Goal: Information Seeking & Learning: Learn about a topic

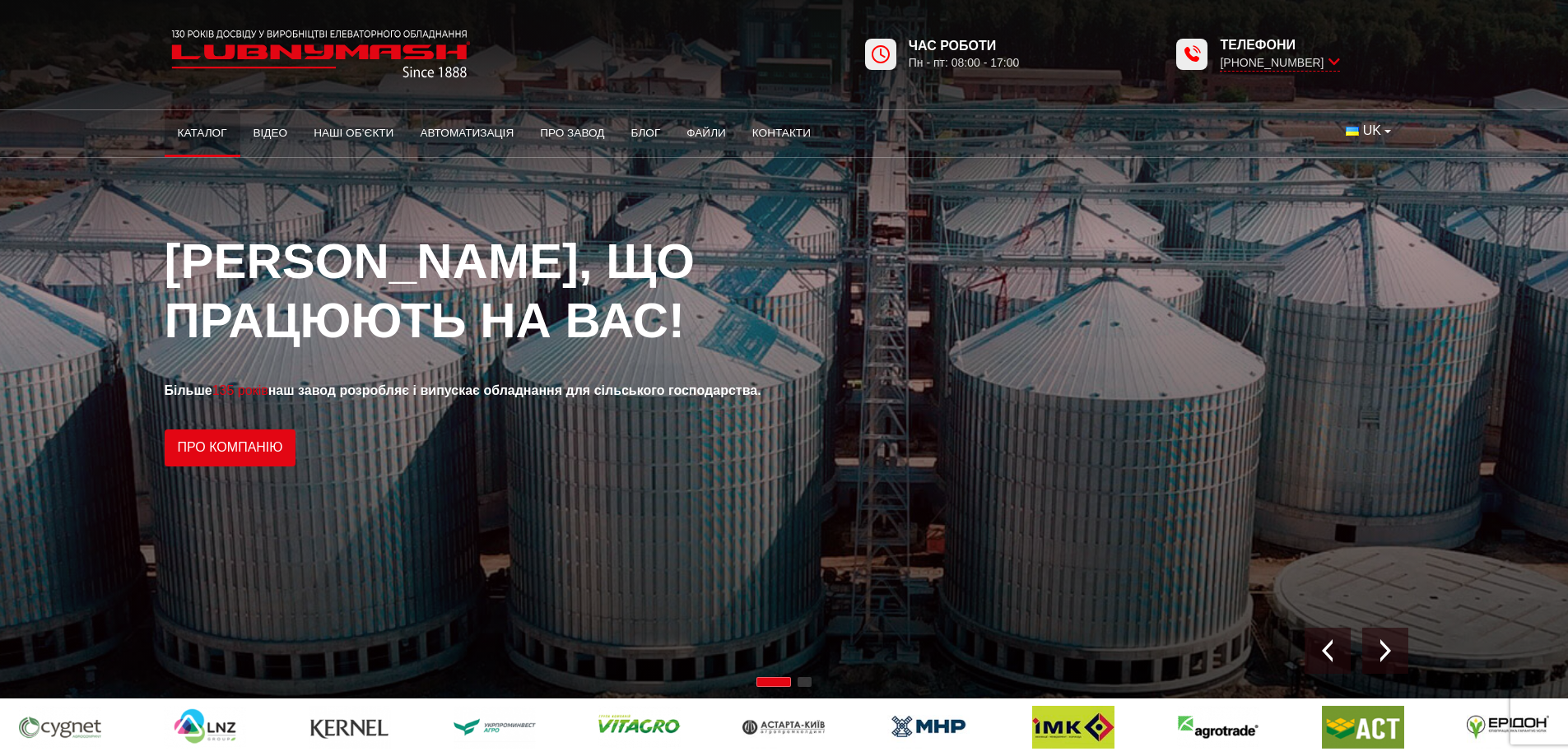
click at [197, 132] on link "Каталог" at bounding box center [202, 133] width 76 height 37
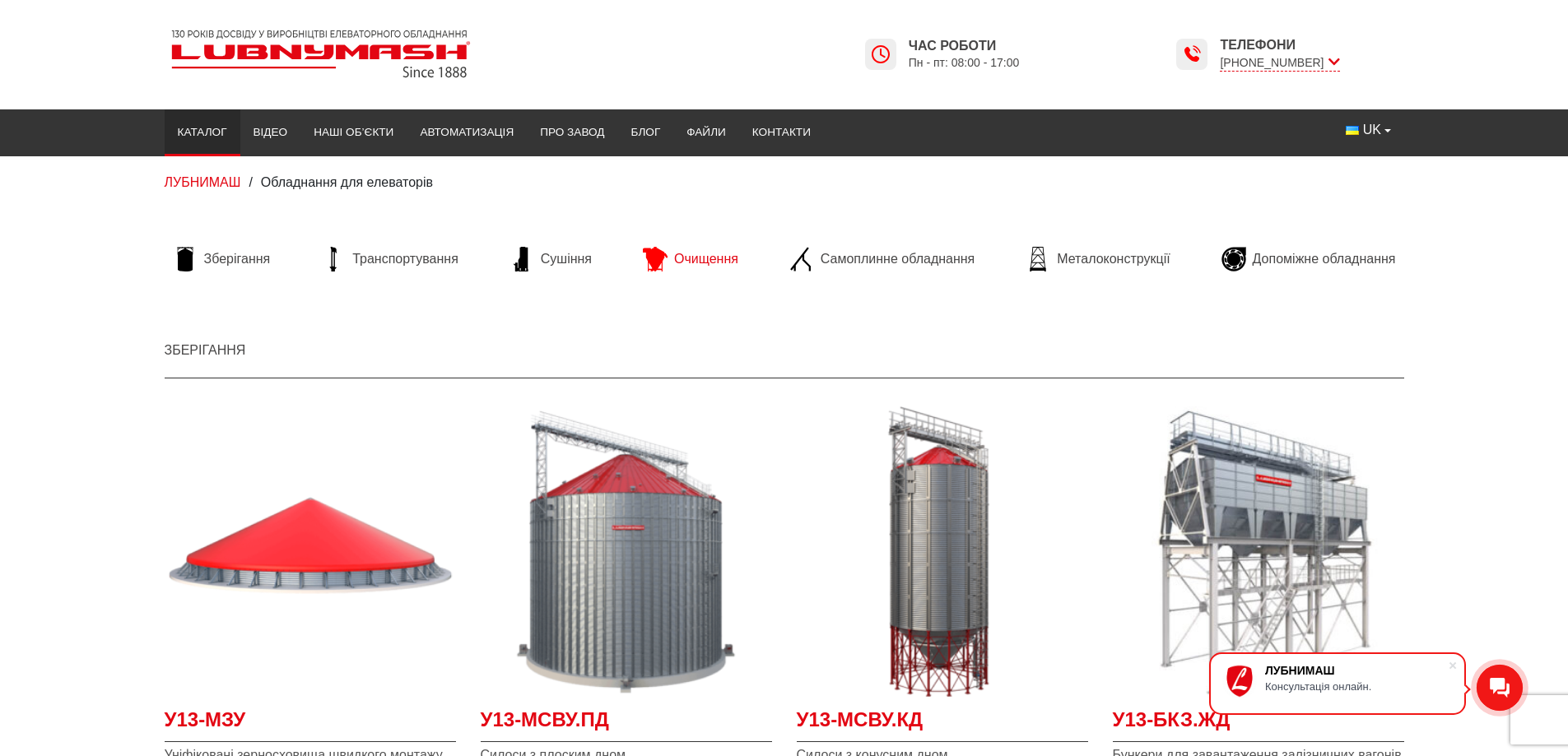
click at [705, 255] on span "Очищення" at bounding box center [706, 259] width 64 height 18
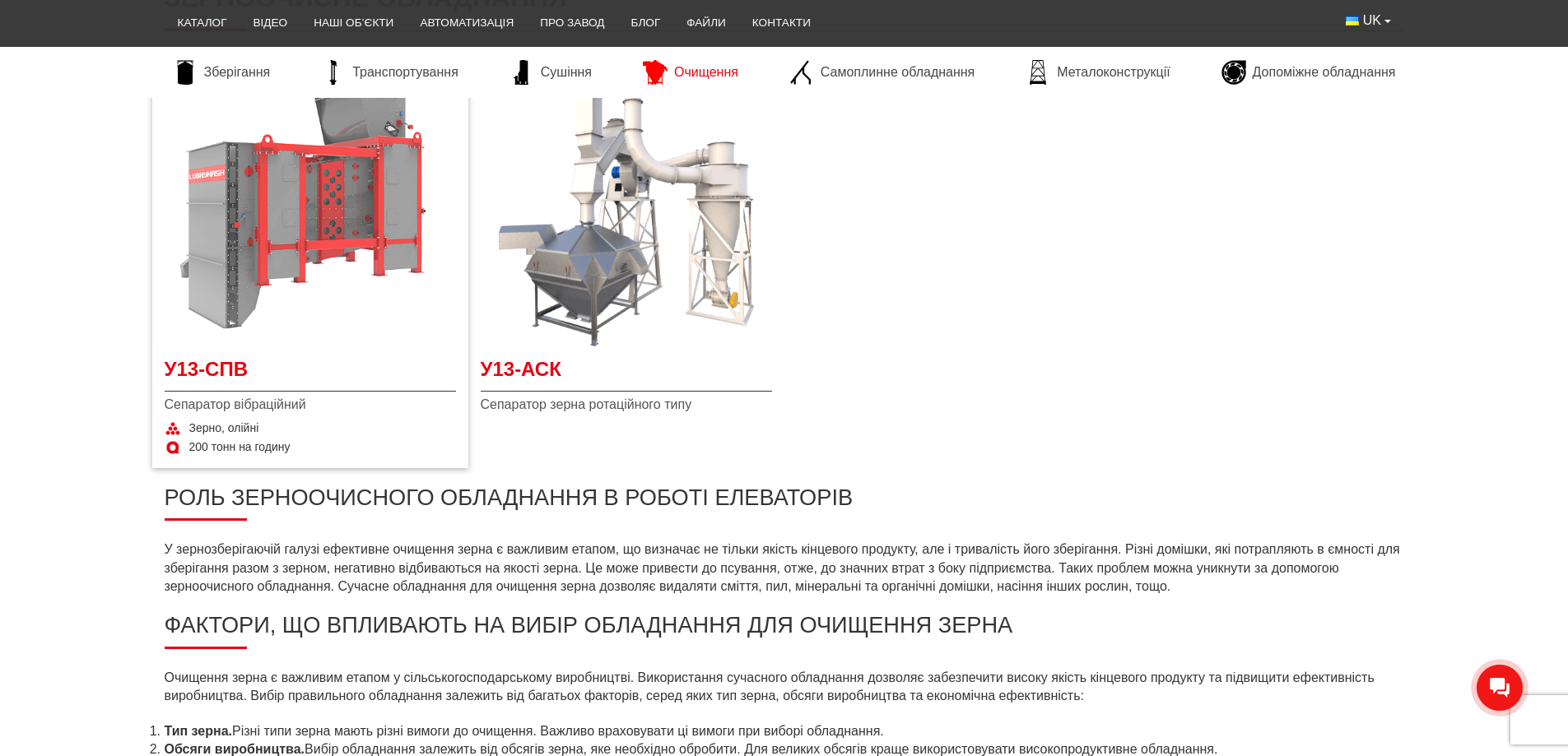
scroll to position [411, 0]
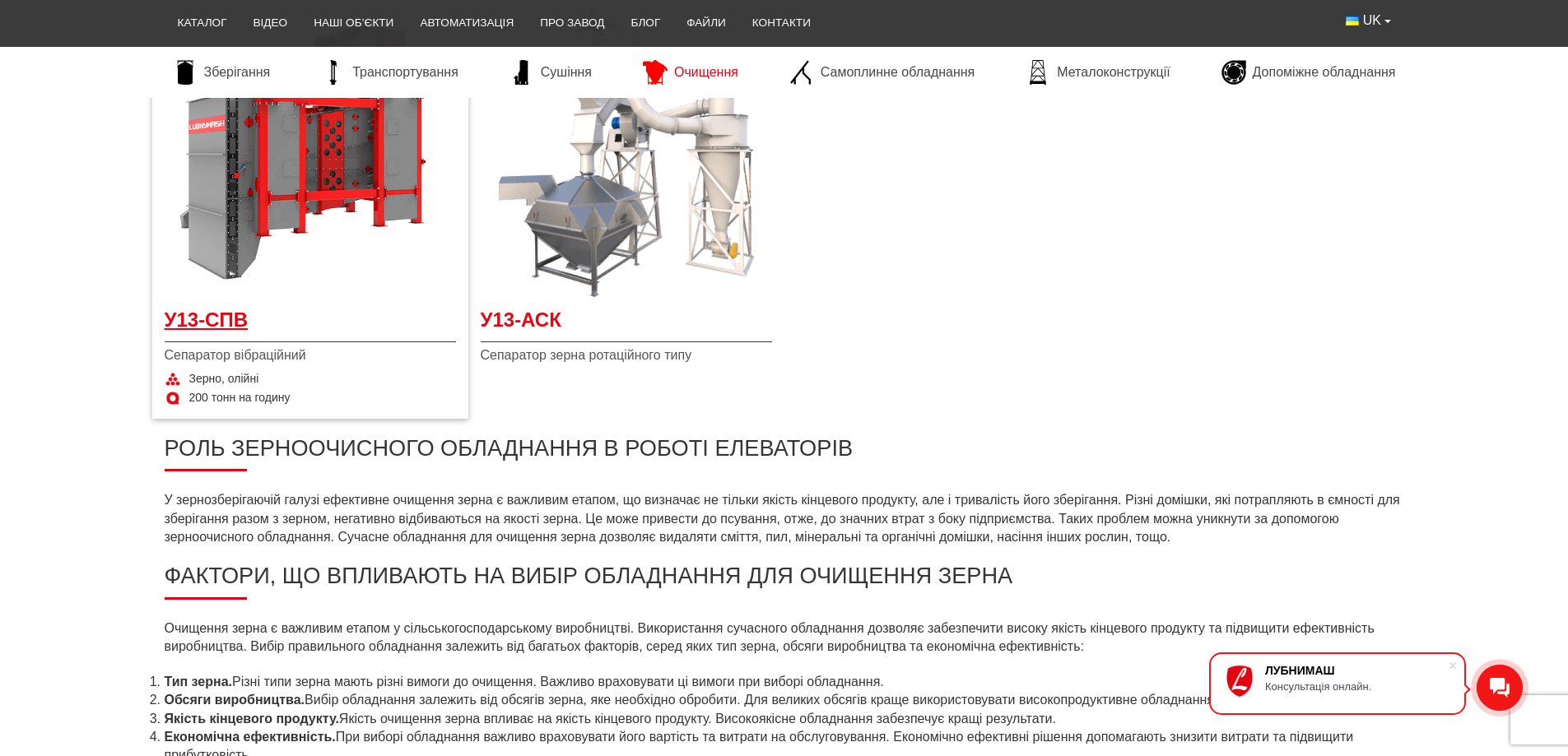
click at [289, 308] on span "У13-СПВ" at bounding box center [310, 324] width 291 height 37
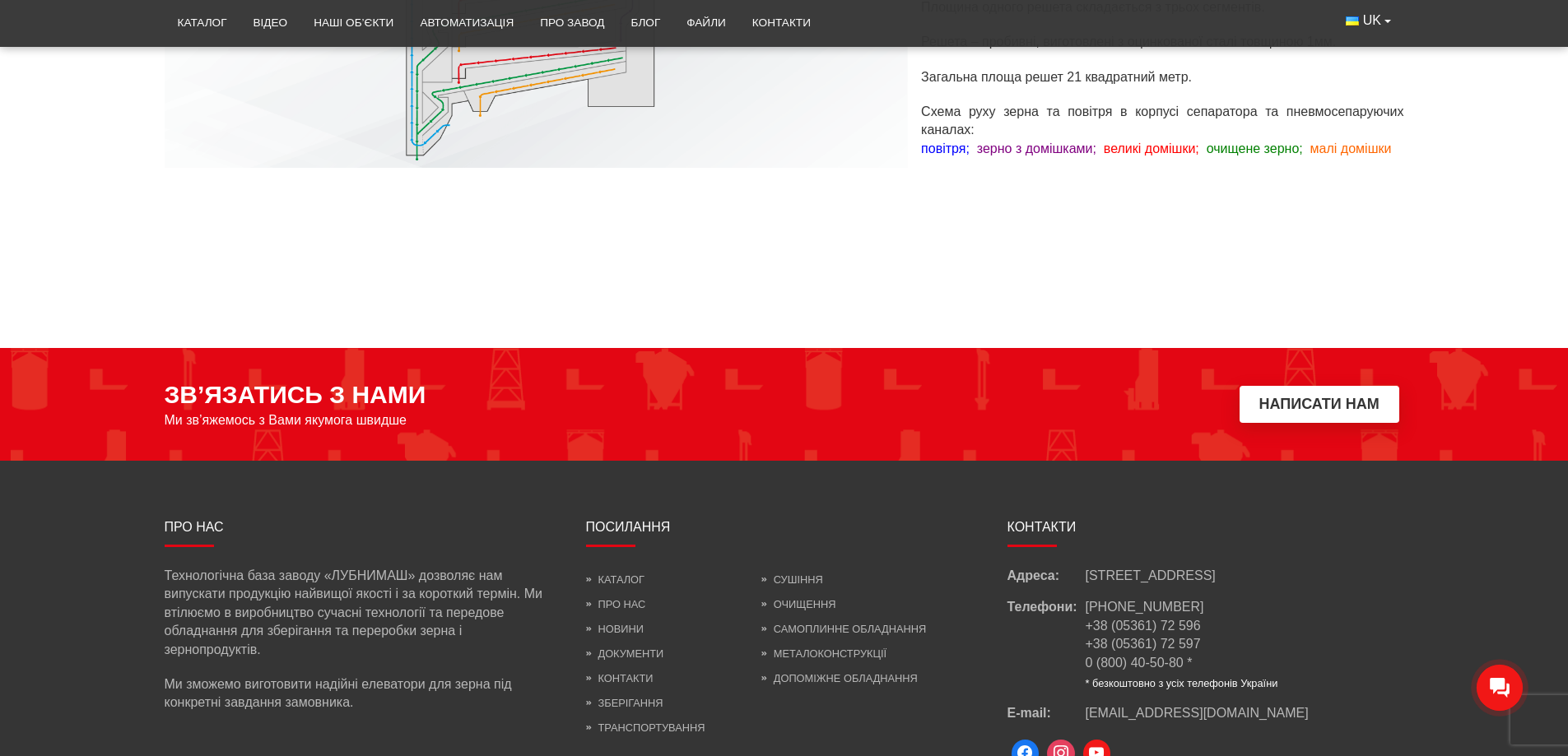
scroll to position [1445, 0]
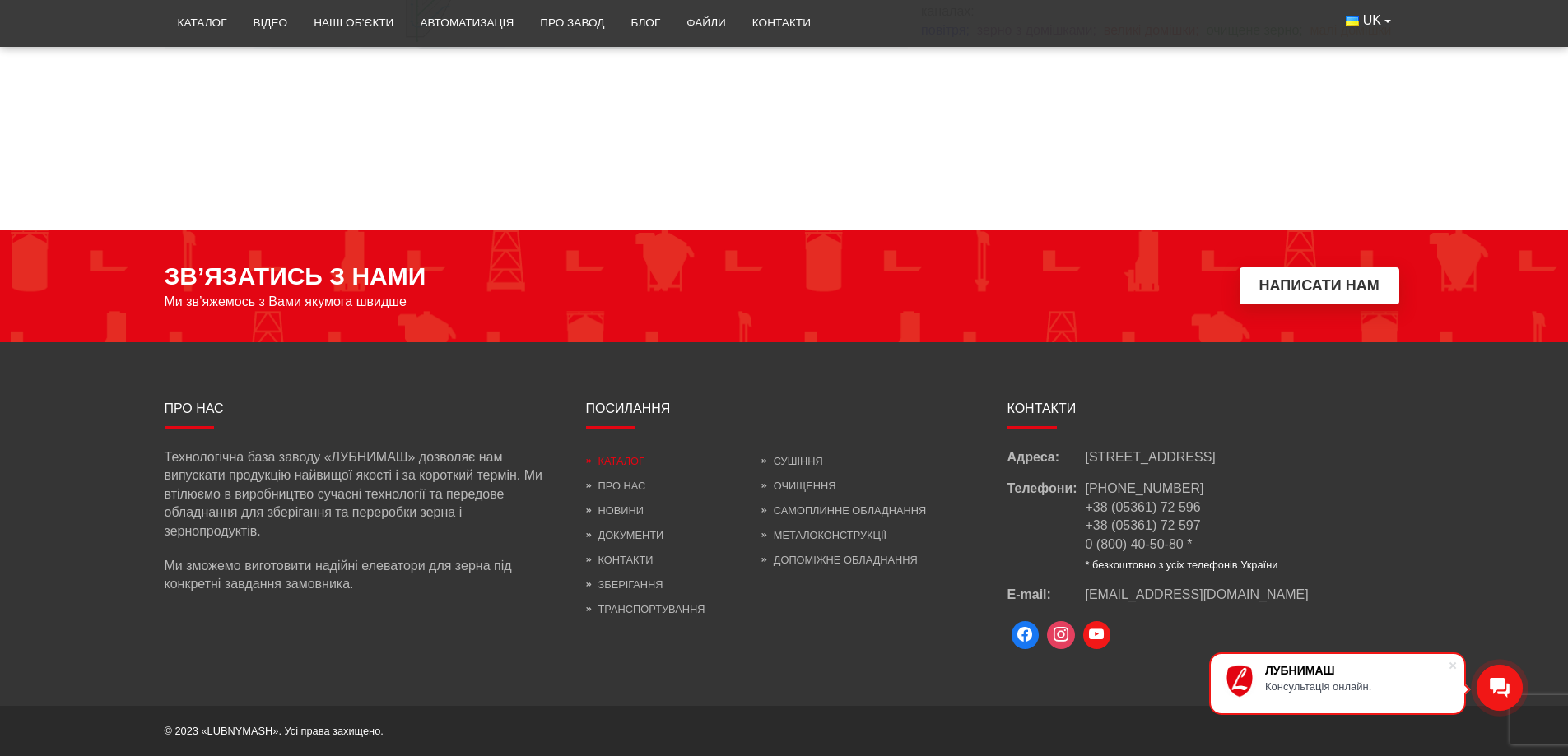
click at [621, 462] on link "Каталог" at bounding box center [615, 461] width 58 height 12
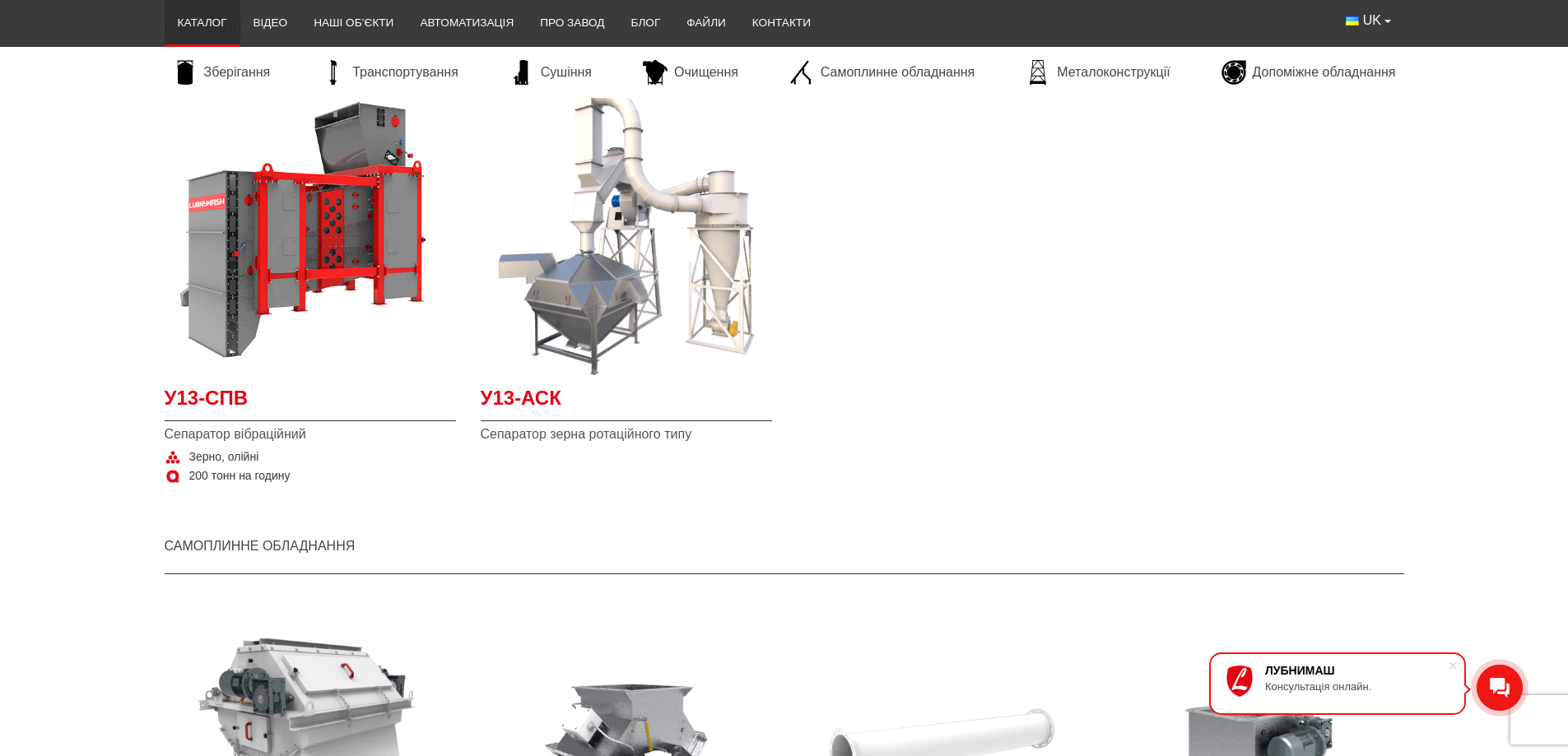
scroll to position [2550, 0]
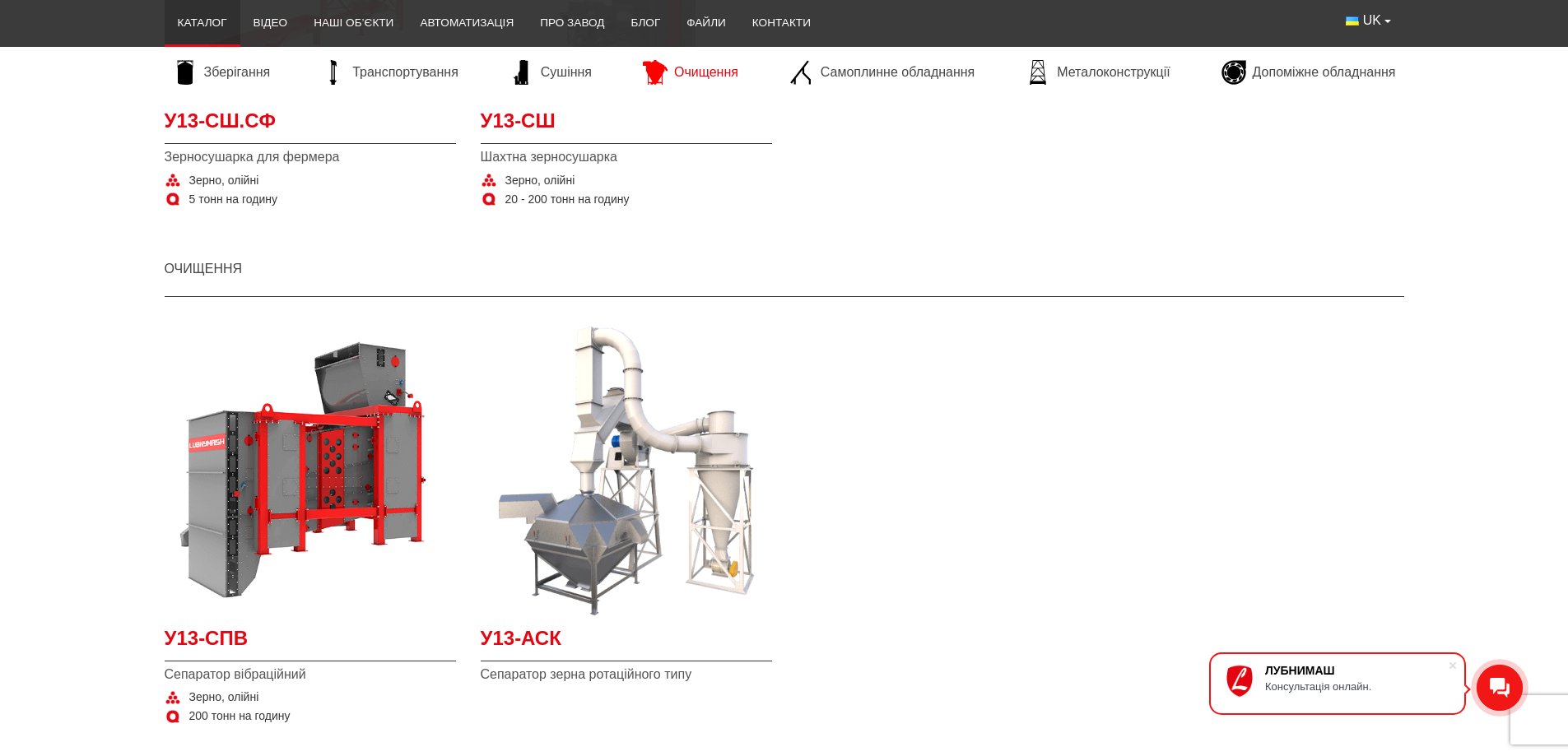
click at [703, 71] on span "Очищення" at bounding box center [706, 72] width 64 height 18
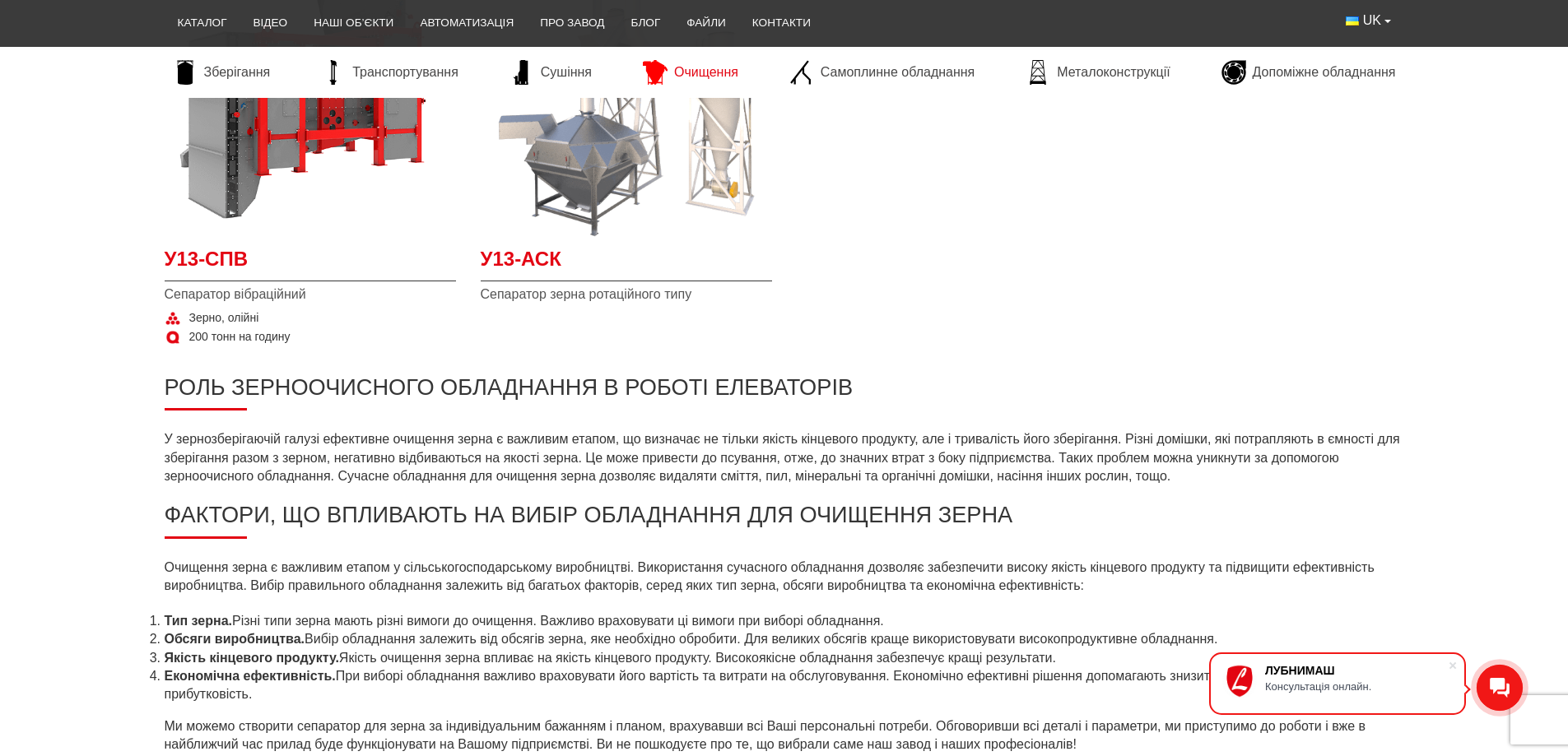
scroll to position [246, 0]
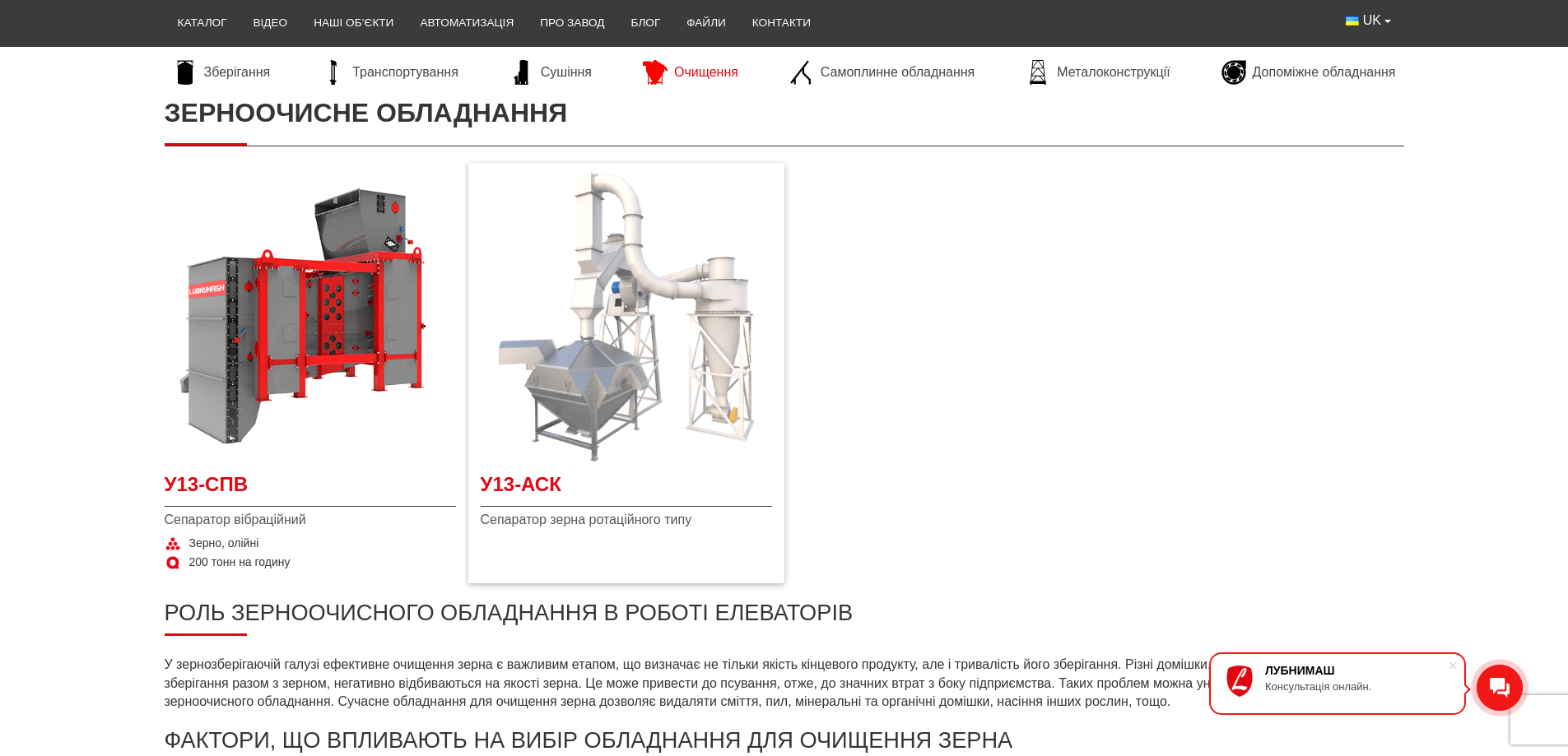
click at [566, 313] on img at bounding box center [626, 316] width 291 height 291
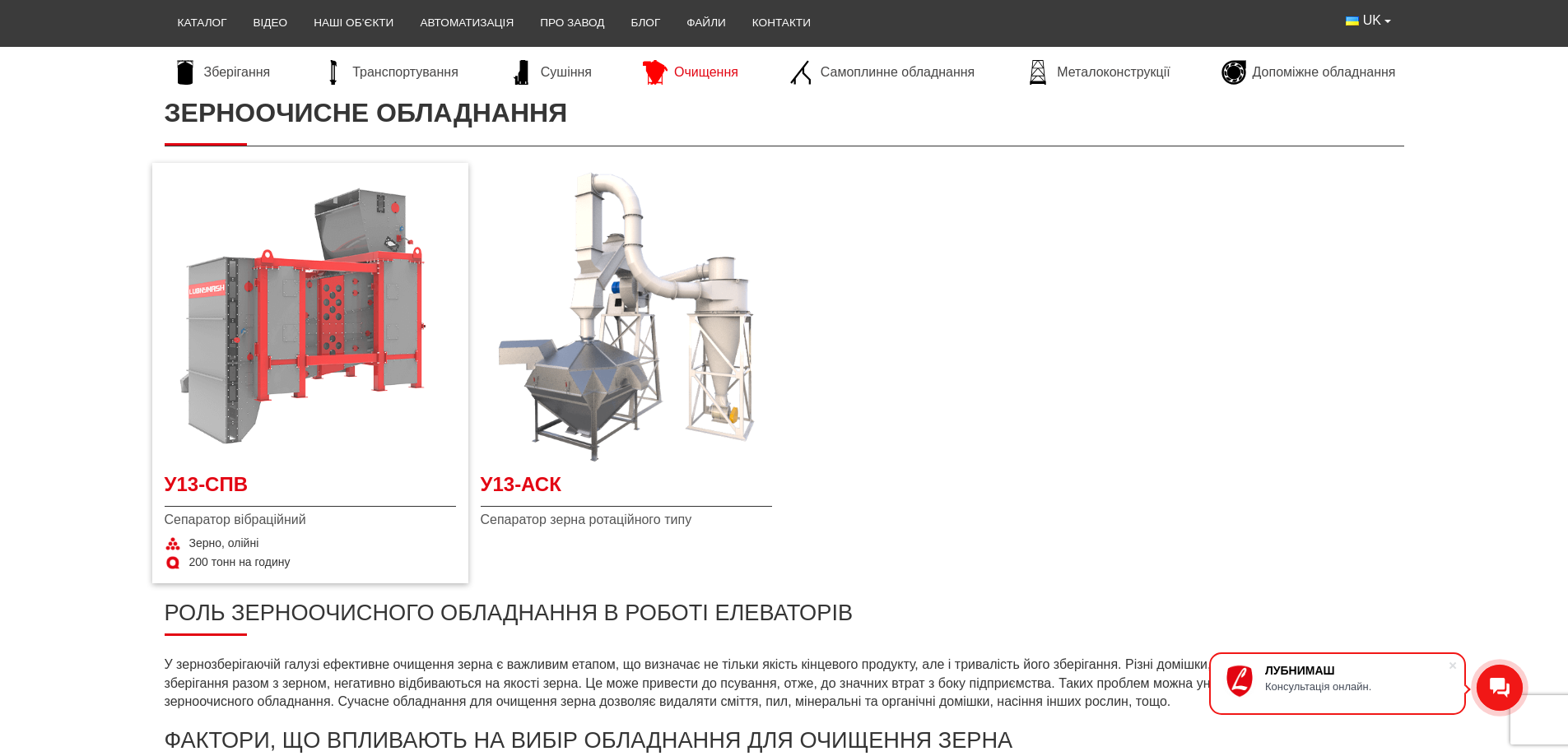
click at [259, 320] on img at bounding box center [310, 316] width 291 height 291
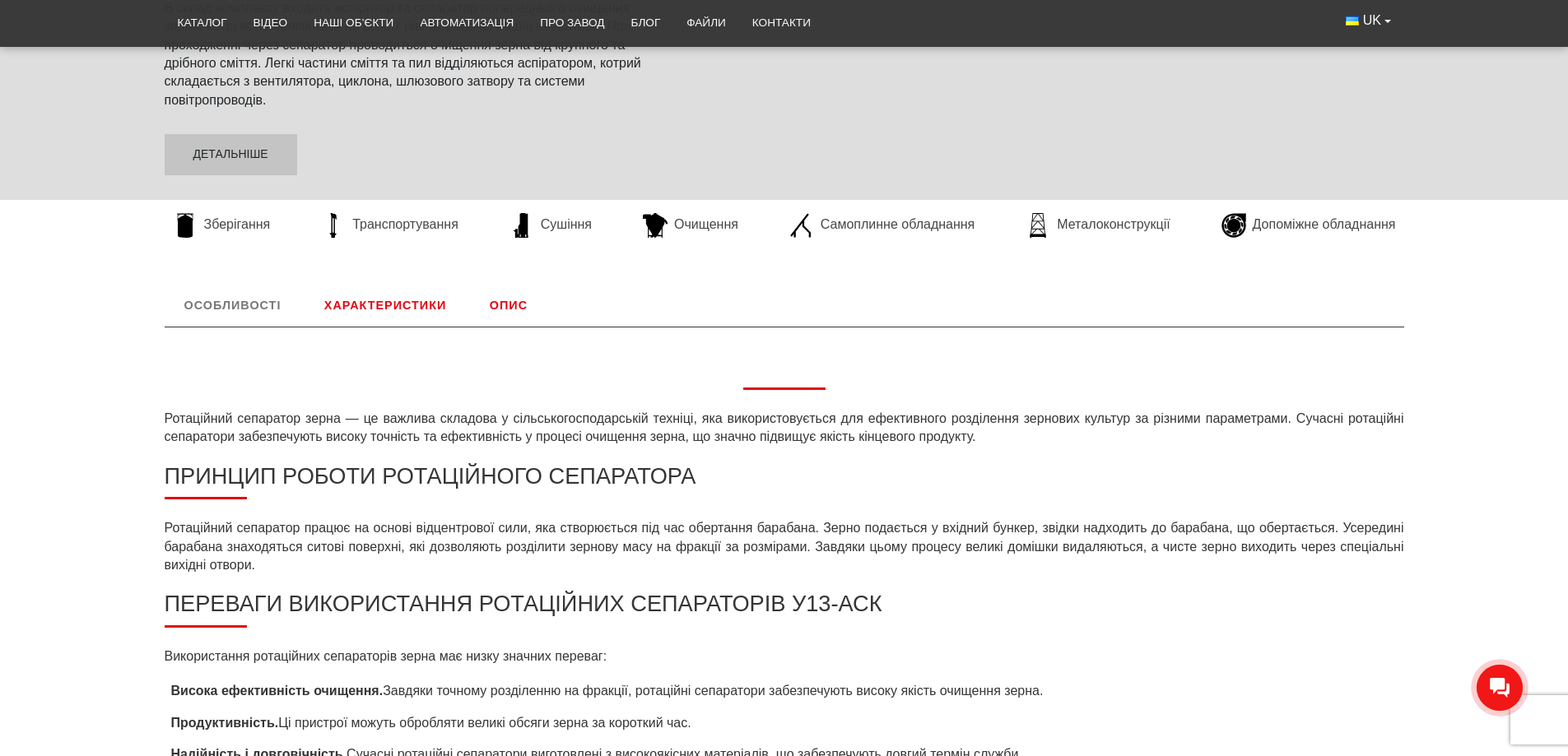
scroll to position [411, 0]
click at [416, 305] on link "Характеристики" at bounding box center [385, 304] width 161 height 43
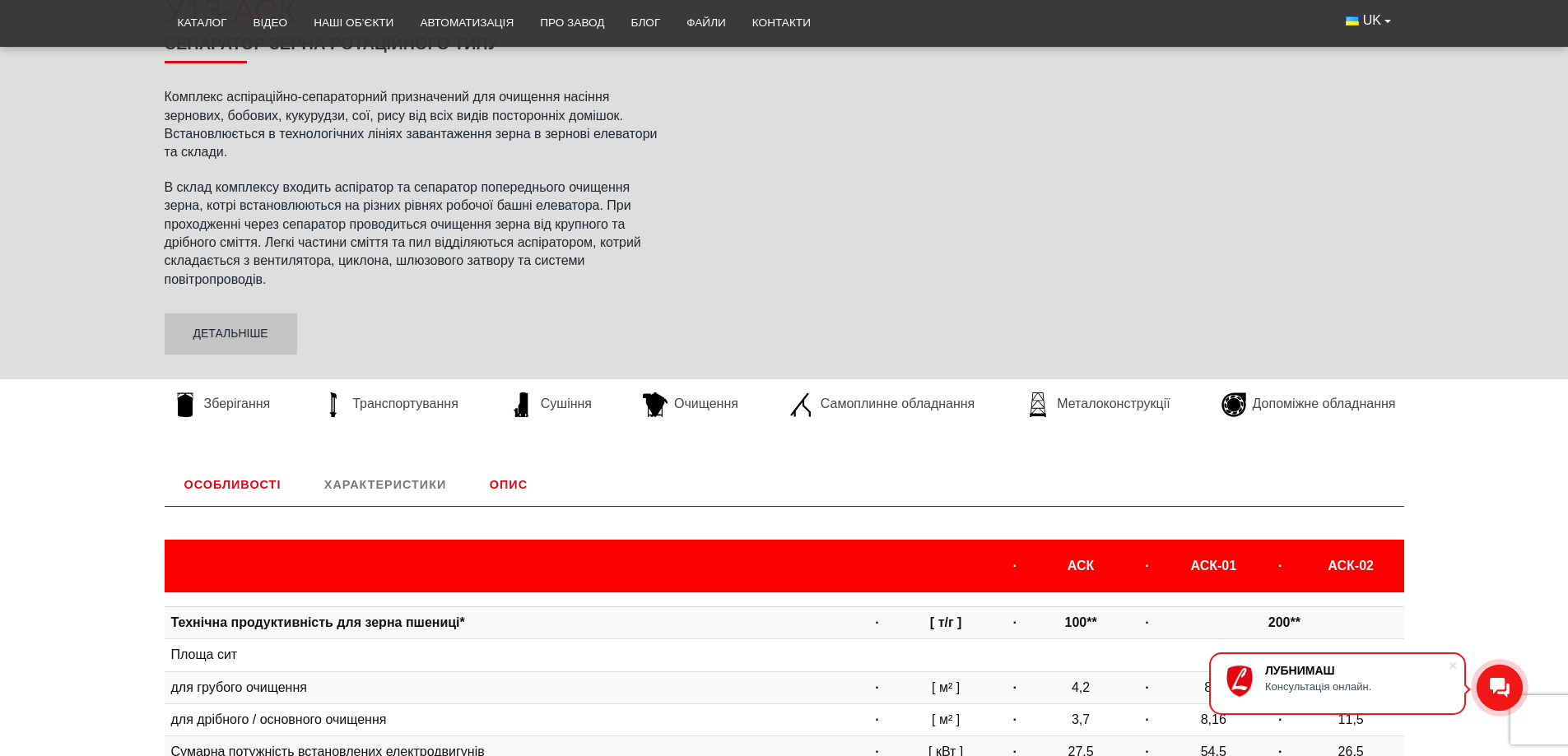
scroll to position [226, 0]
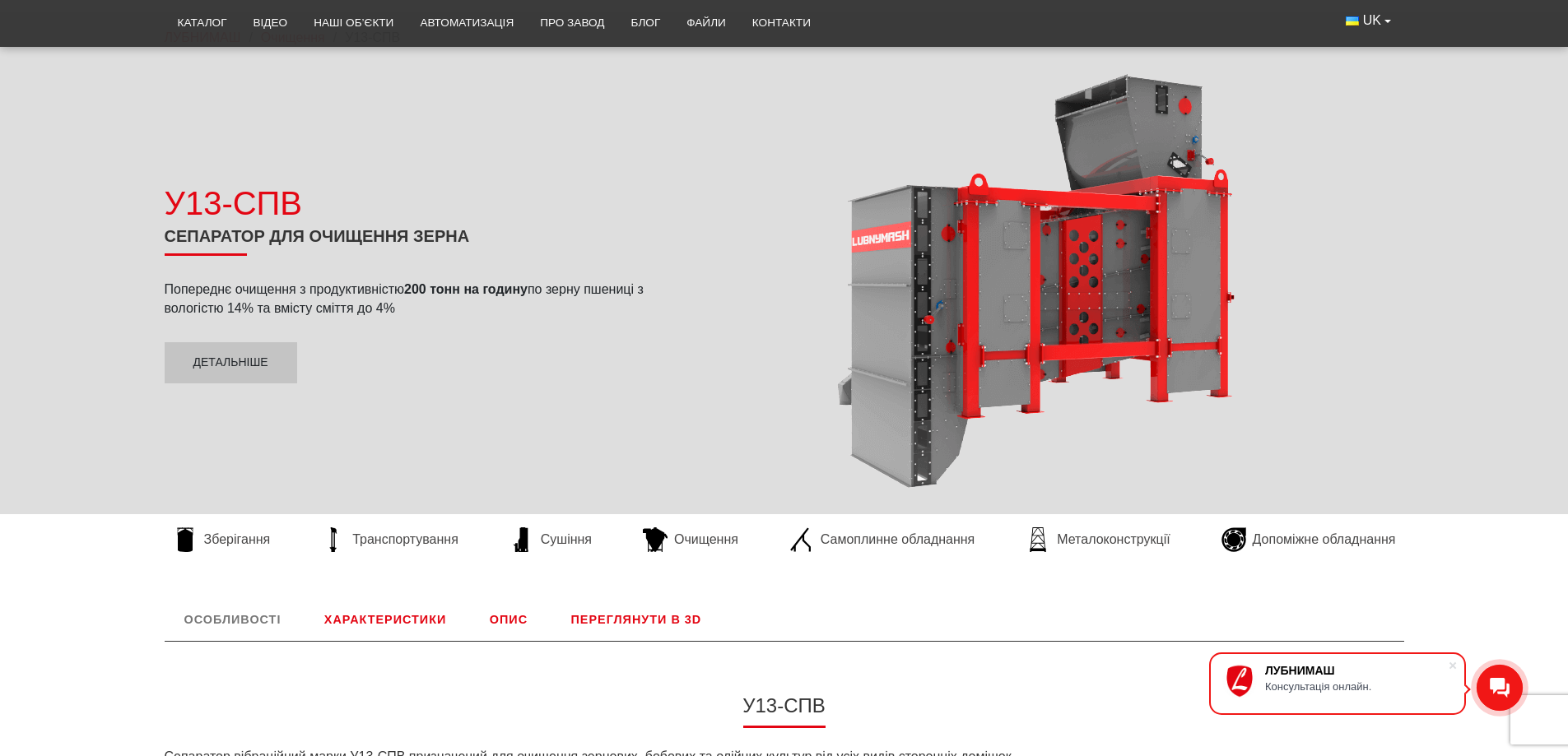
scroll to position [411, 0]
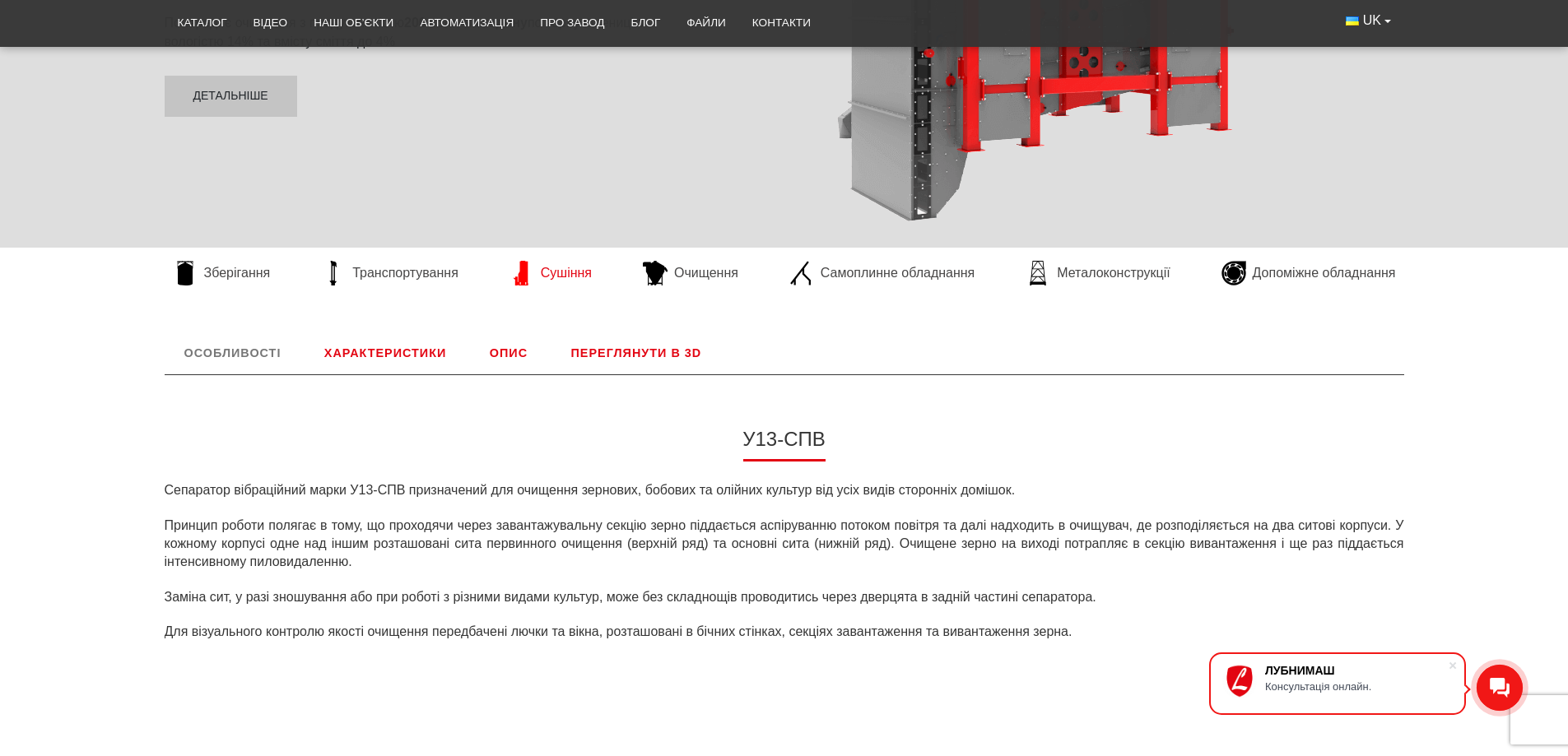
click at [560, 273] on span "Сушіння" at bounding box center [566, 273] width 51 height 18
